Goal: Task Accomplishment & Management: Manage account settings

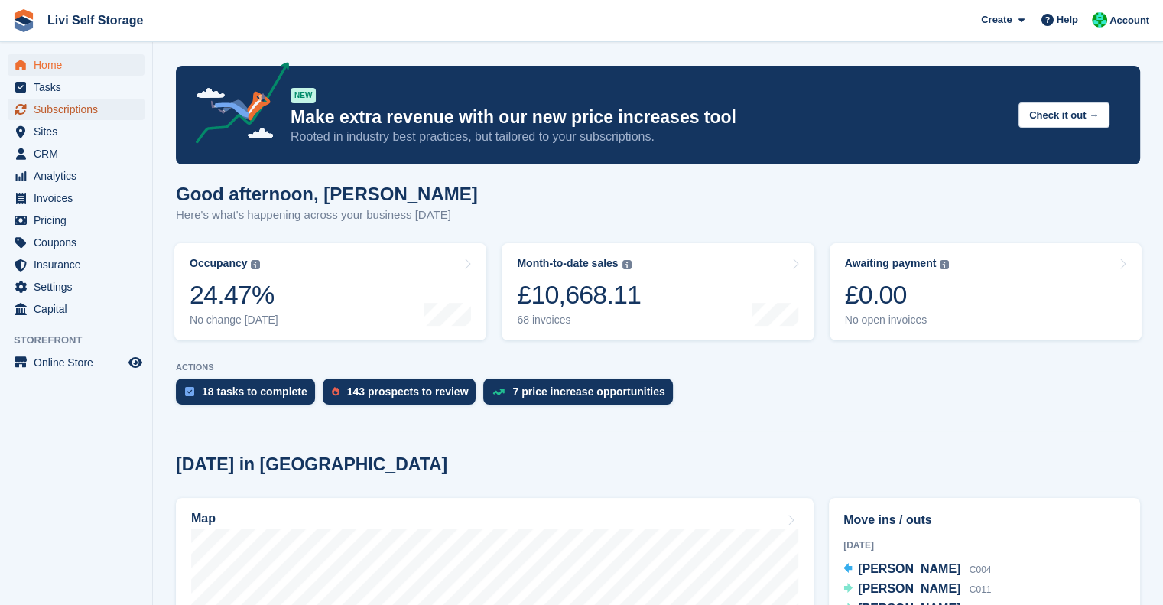
click at [40, 110] on span "Subscriptions" at bounding box center [80, 109] width 92 height 21
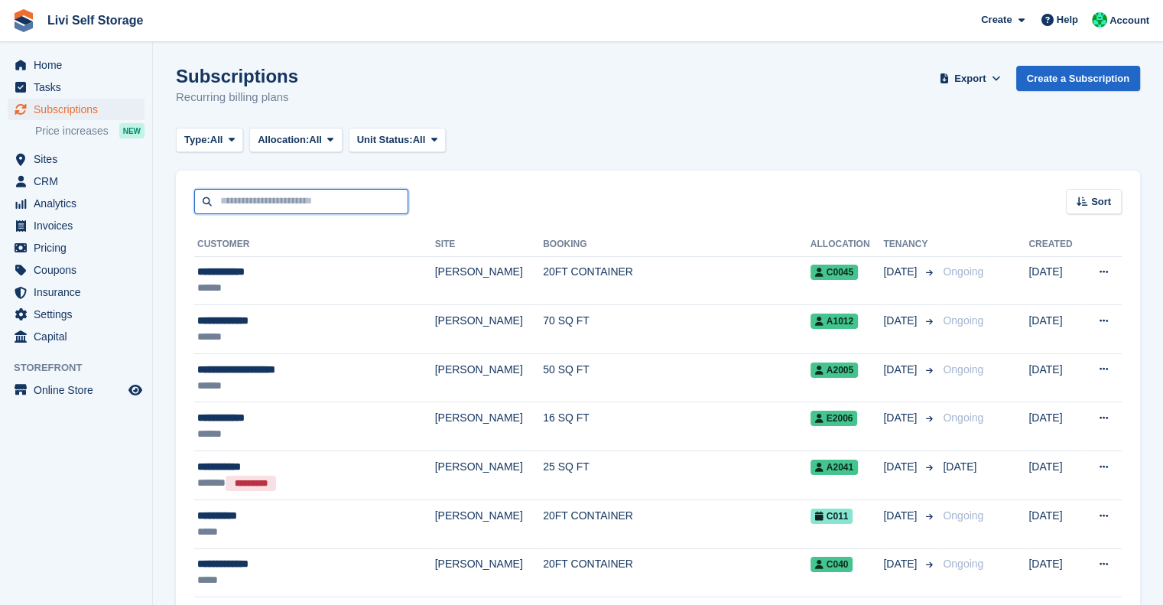
click at [295, 192] on input "text" at bounding box center [301, 201] width 214 height 25
type input "******"
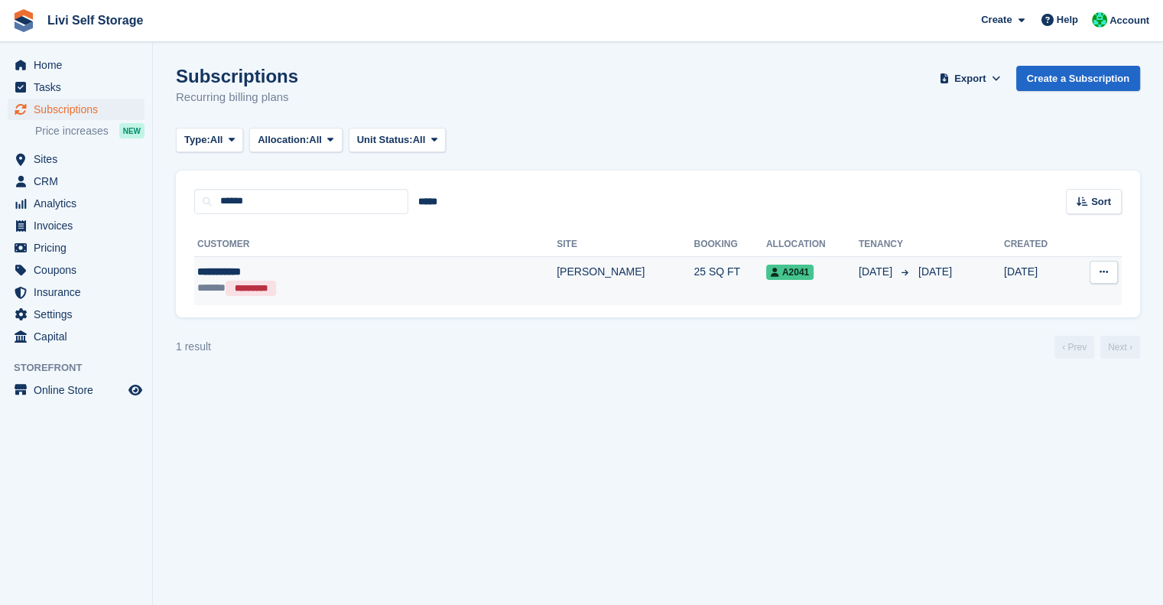
click at [556, 278] on td "[PERSON_NAME]" at bounding box center [624, 280] width 137 height 48
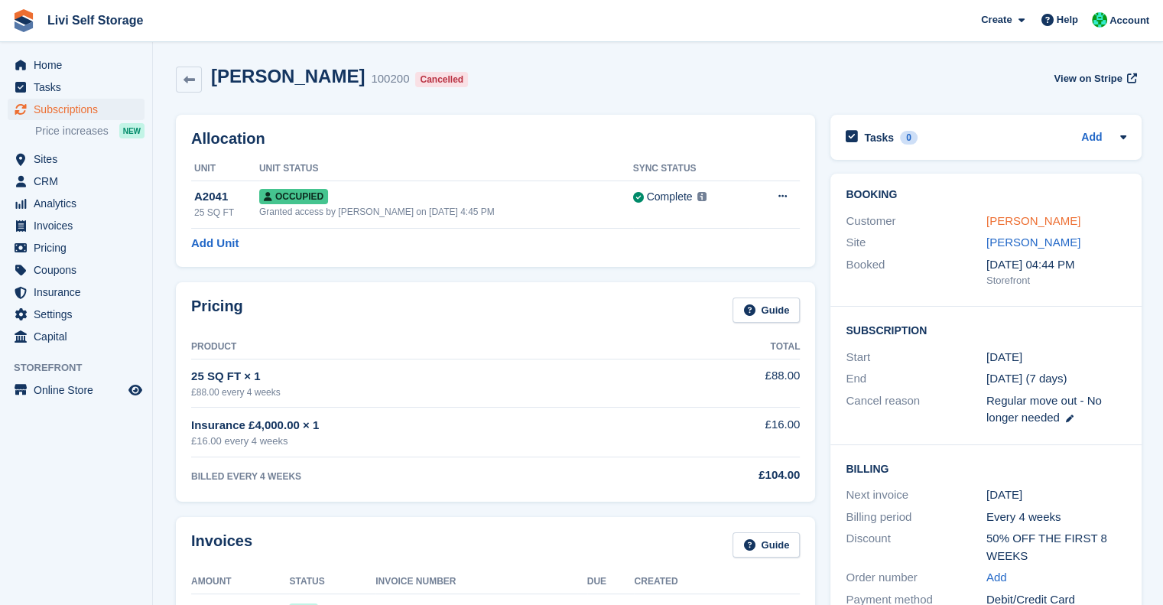
click at [1043, 222] on link "[PERSON_NAME]" at bounding box center [1033, 220] width 94 height 13
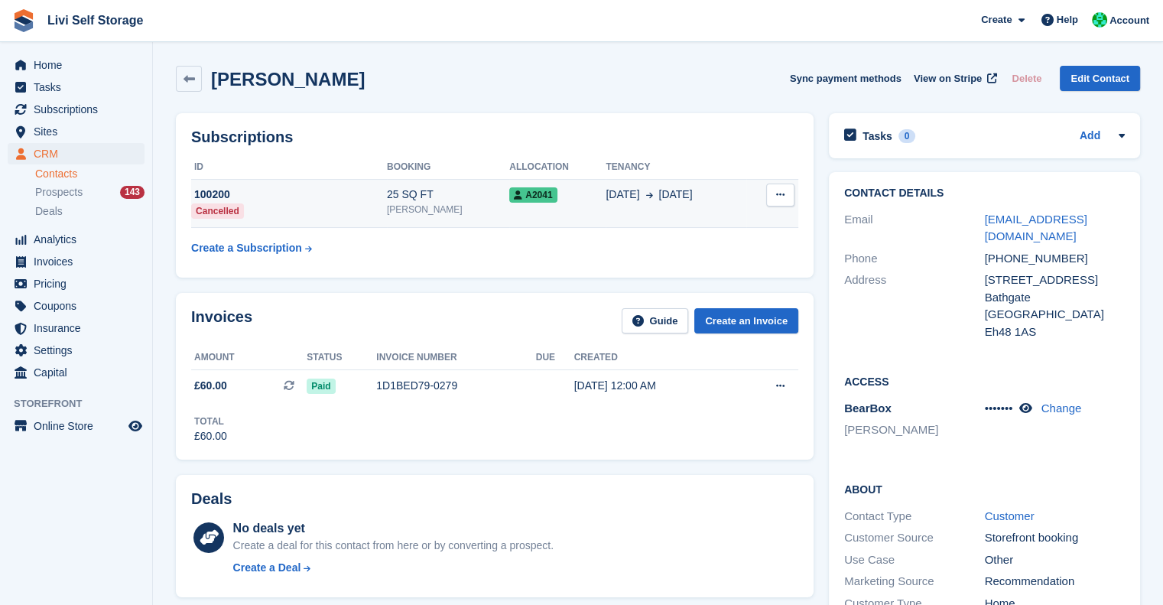
click at [783, 206] on button at bounding box center [780, 194] width 28 height 23
click at [715, 130] on h2 "Subscriptions" at bounding box center [494, 137] width 607 height 18
click at [509, 209] on td "A2041" at bounding box center [557, 203] width 96 height 49
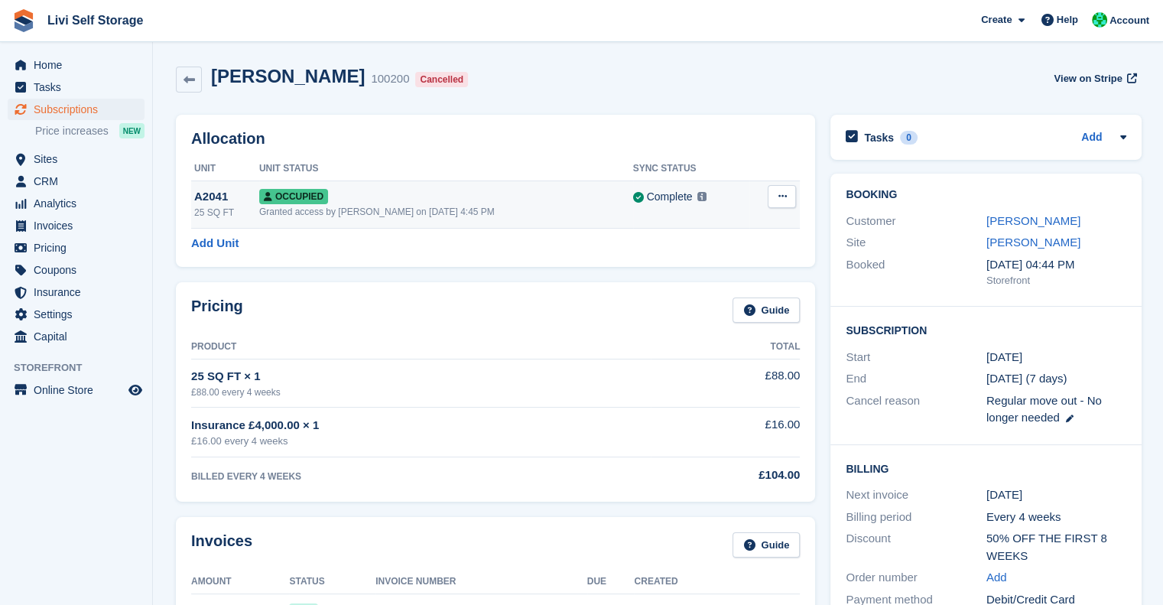
click at [778, 197] on icon at bounding box center [781, 196] width 8 height 10
click at [746, 126] on div "Allocation Unit Unit Status Sync Status A2041 25 SQ FT Occupied Granted access …" at bounding box center [495, 191] width 639 height 152
click at [783, 189] on button at bounding box center [781, 196] width 28 height 23
click at [479, 126] on div "Allocation Unit Unit Status Sync Status A2041 25 SQ FT Occupied Granted access …" at bounding box center [495, 191] width 639 height 152
click at [183, 79] on icon at bounding box center [188, 79] width 11 height 11
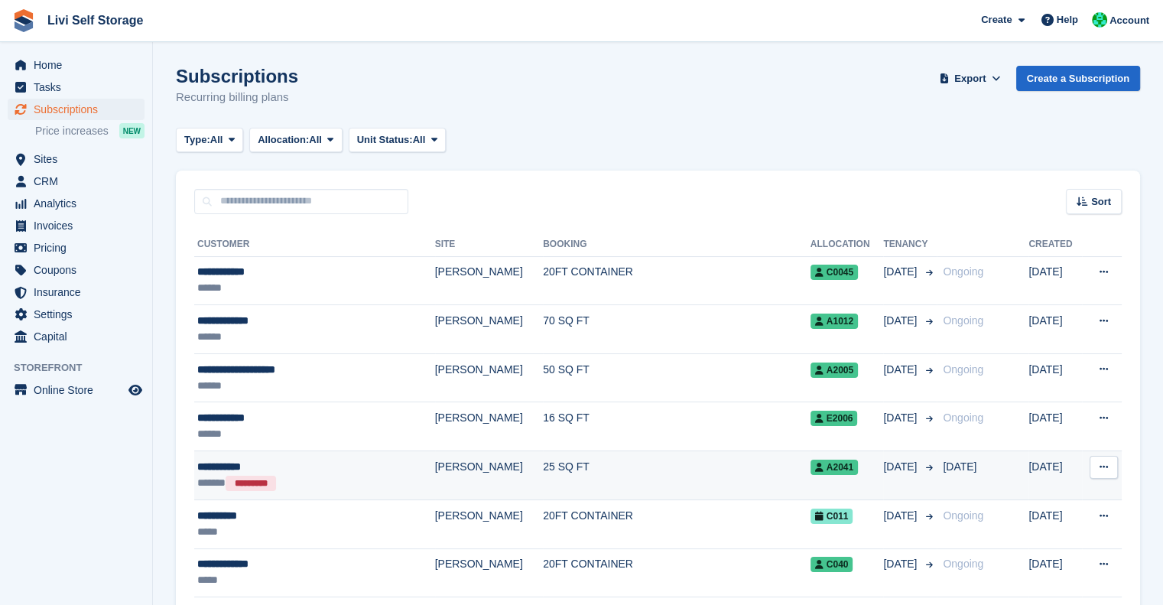
click at [238, 456] on td "**********" at bounding box center [314, 475] width 241 height 49
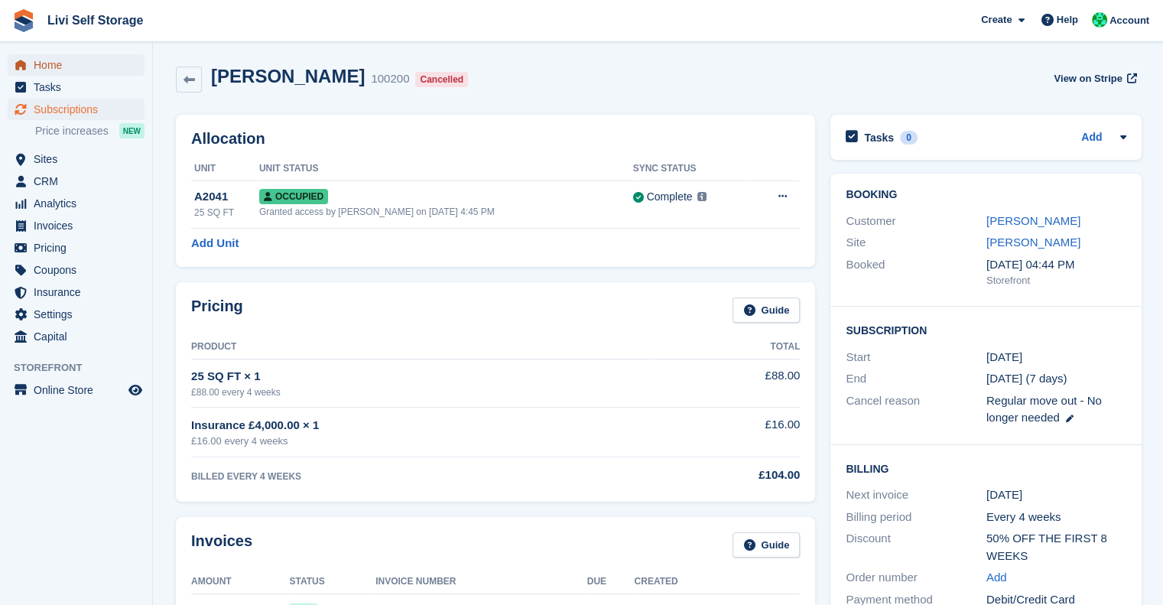
click at [83, 66] on span "Home" at bounding box center [80, 64] width 92 height 21
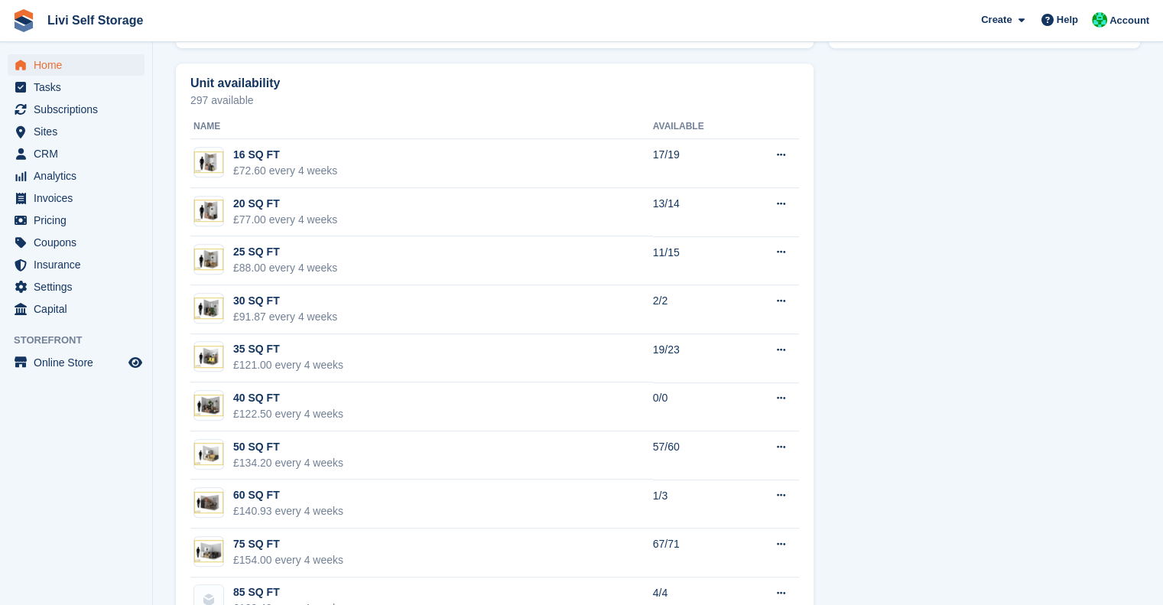
scroll to position [727, 0]
